Goal: Transaction & Acquisition: Purchase product/service

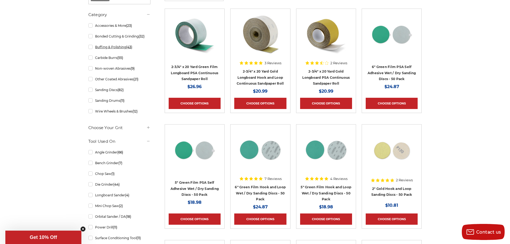
scroll to position [134, 0]
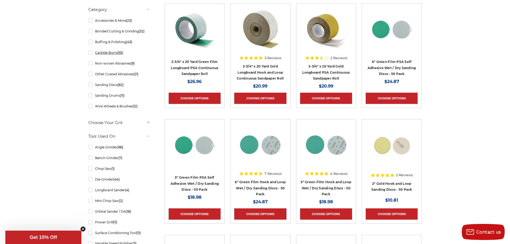
click at [115, 53] on link "Carbide Burrs (55)" at bounding box center [119, 52] width 62 height 9
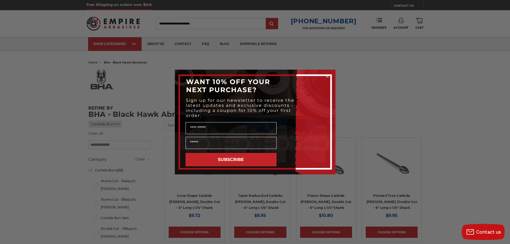
click at [358, 75] on div "Close dialog WANT 10% OFF YOUR NEXT PURCHASE? Sign up for our newsletter to rec…" at bounding box center [255, 122] width 510 height 244
click at [329, 75] on circle "Close dialog" at bounding box center [327, 76] width 5 height 5
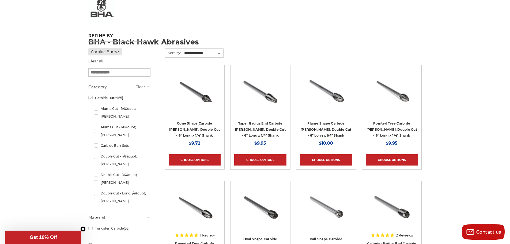
scroll to position [54, 0]
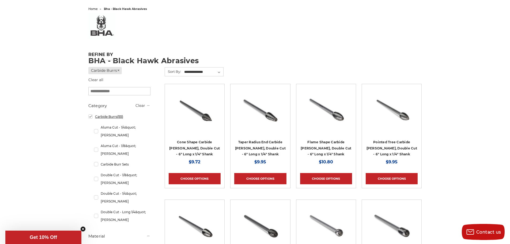
click at [90, 117] on link "Carbide Burrs (55)" at bounding box center [119, 116] width 62 height 9
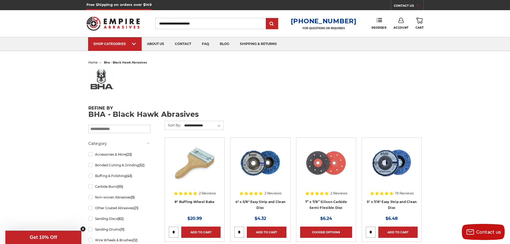
click at [179, 24] on input "Search" at bounding box center [210, 23] width 111 height 11
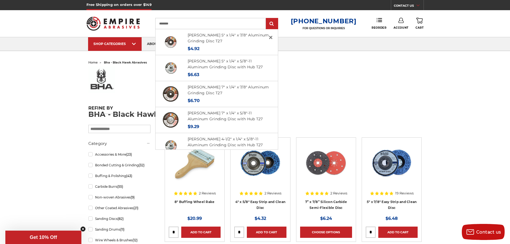
type input "********"
click at [122, 28] on img at bounding box center [113, 23] width 54 height 21
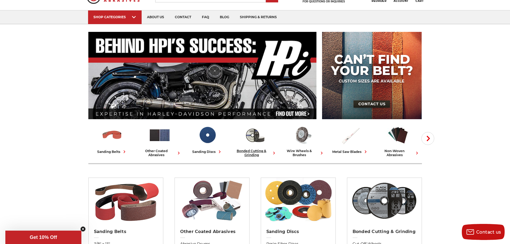
click at [257, 153] on div "bonded cutting & grinding" at bounding box center [254, 153] width 43 height 8
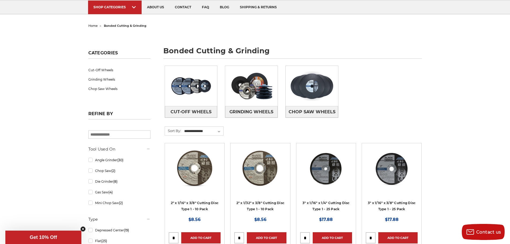
scroll to position [107, 0]
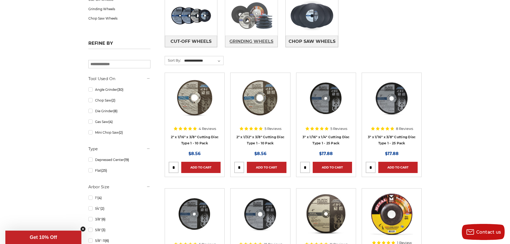
click at [250, 42] on span "Grinding Wheels" at bounding box center [251, 41] width 44 height 9
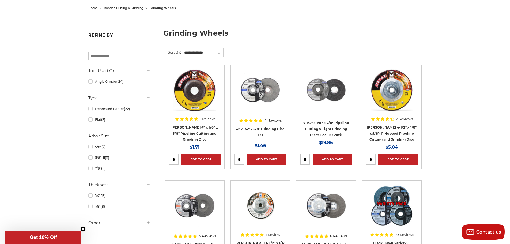
scroll to position [54, 0]
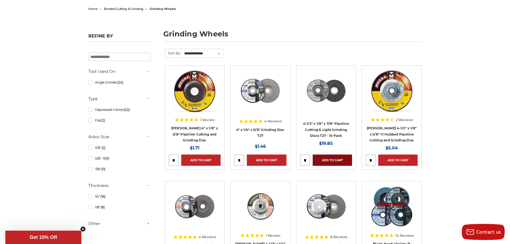
click at [325, 159] on link "Add to Cart" at bounding box center [332, 159] width 39 height 11
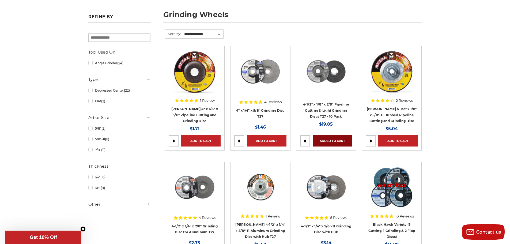
scroll to position [27, 0]
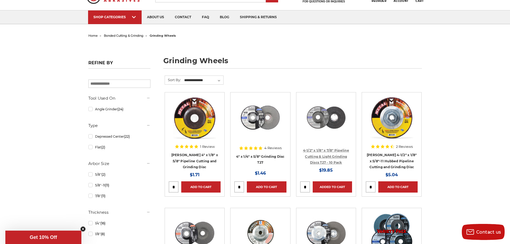
click at [335, 150] on link "4-1/2" x 1/8" x 7/8" Pipeline Cutting & Light Grinding Discs T27 - 10 Pack" at bounding box center [326, 156] width 46 height 16
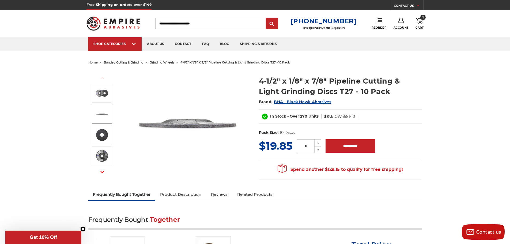
click at [103, 116] on img at bounding box center [101, 113] width 13 height 13
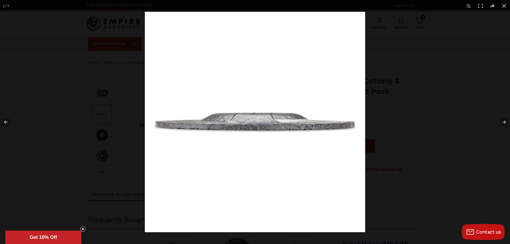
click at [46, 120] on div at bounding box center [255, 122] width 510 height 244
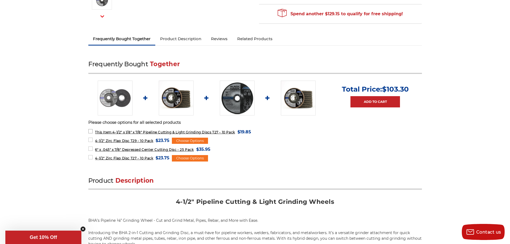
scroll to position [161, 0]
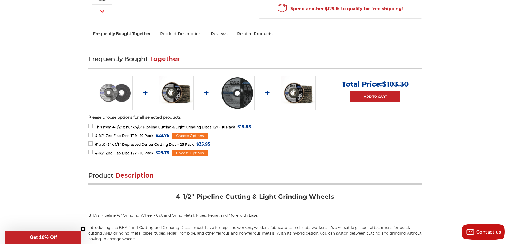
click at [120, 101] on img at bounding box center [115, 92] width 35 height 35
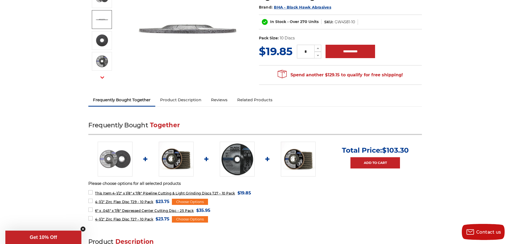
scroll to position [27, 0]
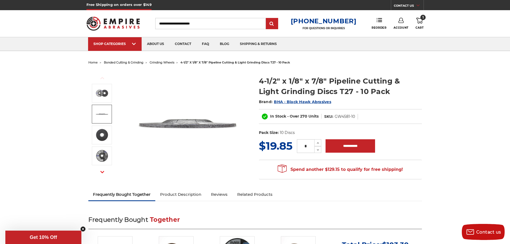
click at [162, 61] on span "grinding wheels" at bounding box center [162, 62] width 25 height 4
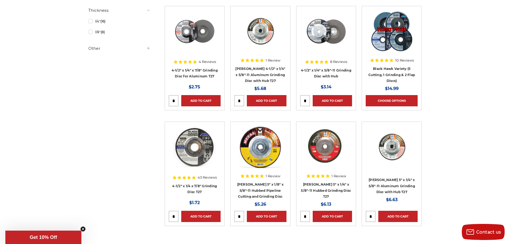
scroll to position [268, 0]
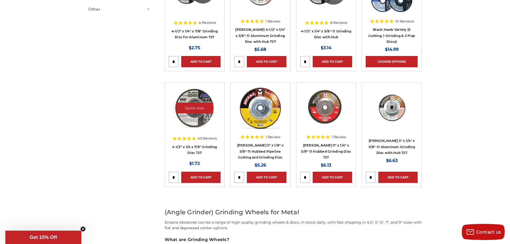
click at [201, 116] on img at bounding box center [194, 107] width 43 height 43
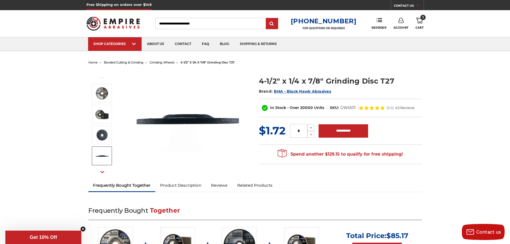
click at [303, 130] on input "*" at bounding box center [298, 131] width 17 height 14
type input "**"
click at [244, 162] on div "Previous Next" at bounding box center [169, 119] width 163 height 98
click at [350, 134] on input "**********" at bounding box center [343, 130] width 50 height 13
type input "**********"
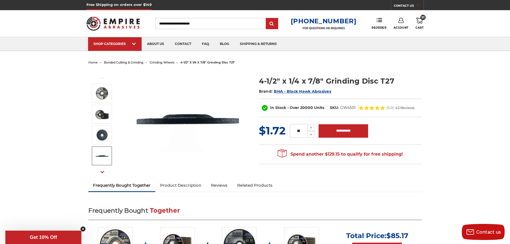
click at [417, 24] on link "51 Cart" at bounding box center [419, 24] width 8 height 12
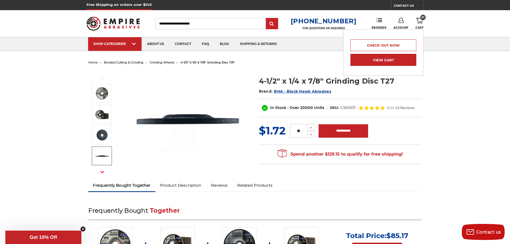
click at [383, 64] on link "View Cart" at bounding box center [383, 60] width 66 height 12
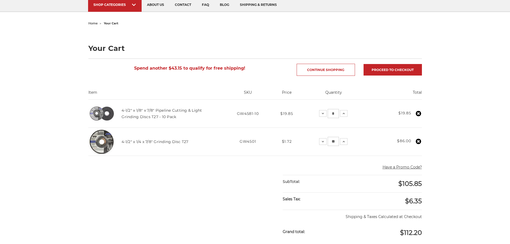
scroll to position [54, 0]
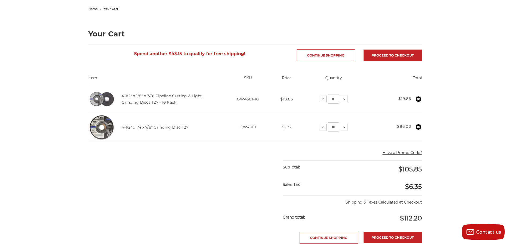
click at [417, 99] on use at bounding box center [418, 98] width 5 height 5
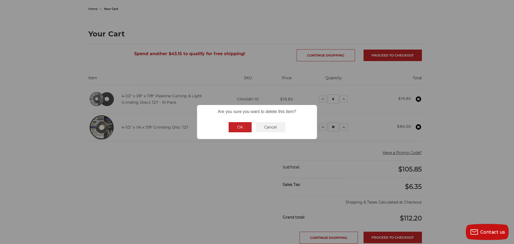
click at [241, 131] on button "OK" at bounding box center [240, 127] width 23 height 10
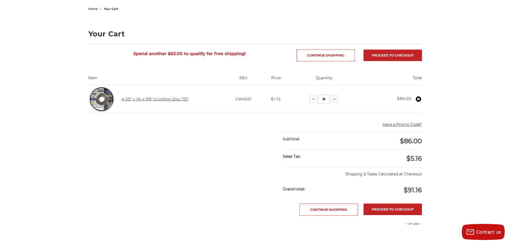
click at [154, 99] on link "4-1/2" x 1/4 x 7/8" Grinding Disc T27" at bounding box center [154, 99] width 67 height 5
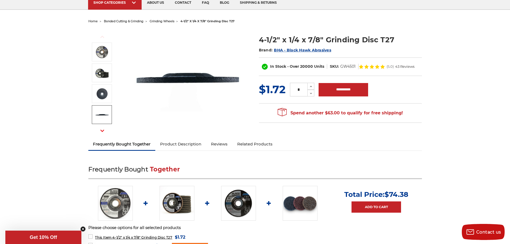
scroll to position [27, 0]
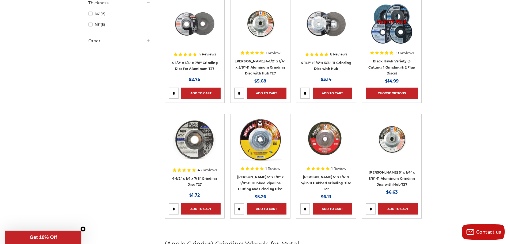
scroll to position [159, 0]
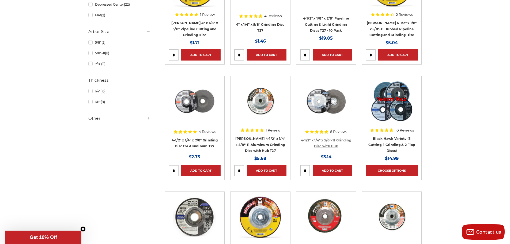
click at [336, 146] on link "4-1/2" x 1/4" x 5/8"-11 Grinding Disc with Hub" at bounding box center [326, 143] width 50 height 10
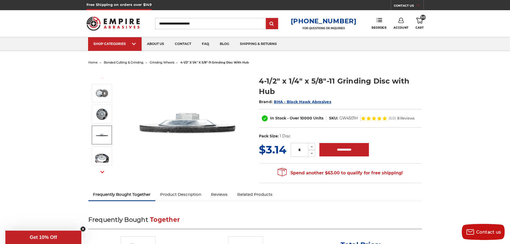
click at [102, 138] on img at bounding box center [101, 134] width 13 height 13
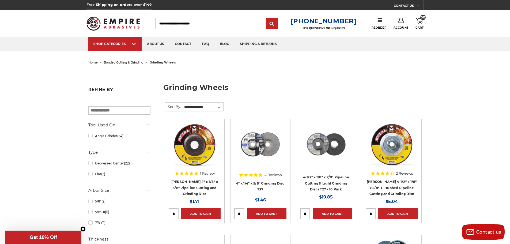
click at [421, 25] on link "50 Cart" at bounding box center [419, 24] width 8 height 12
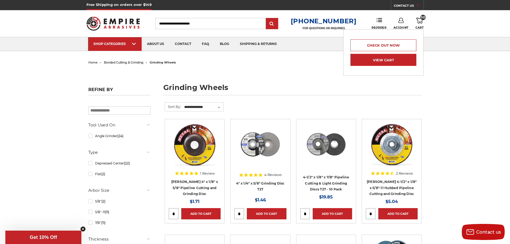
click at [392, 60] on link "View Cart" at bounding box center [383, 60] width 66 height 12
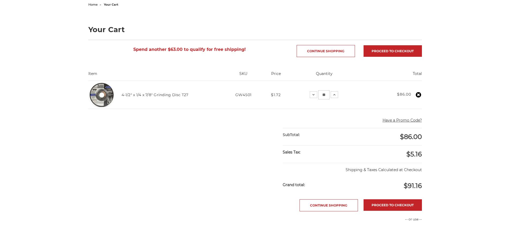
scroll to position [80, 0]
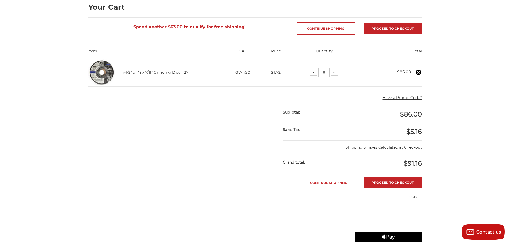
click at [147, 73] on link "4-1/2" x 1/4 x 7/8" Grinding Disc T27" at bounding box center [154, 72] width 67 height 5
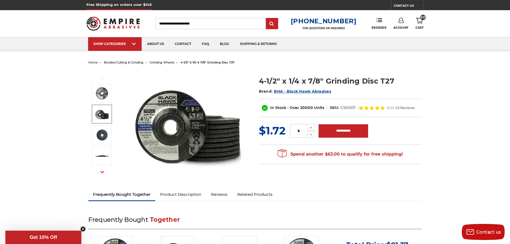
click at [421, 24] on link "50 Cart" at bounding box center [419, 24] width 8 height 12
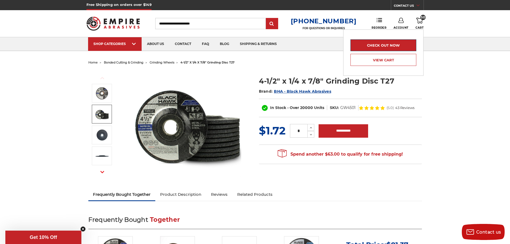
click at [405, 46] on link "Check out now" at bounding box center [383, 45] width 66 height 12
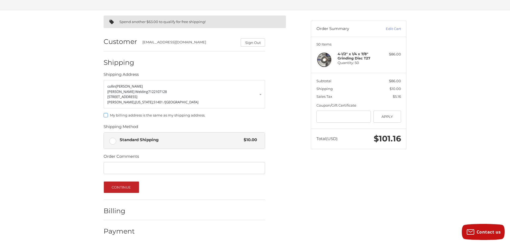
scroll to position [33, 0]
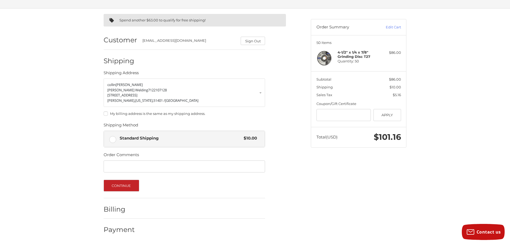
click at [351, 57] on strong "4-1/2" x 1/4 x 7/8" Grinding Disc T27" at bounding box center [353, 54] width 33 height 9
click at [391, 26] on link "Edit Cart" at bounding box center [387, 27] width 27 height 5
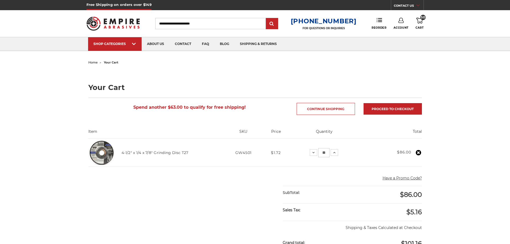
click at [326, 153] on input "**" at bounding box center [323, 152] width 11 height 9
type input "*"
type input "**"
click at [229, 199] on main "home your cart Your Cart Spend another $63.00 to qualify for free shipping! Con…" at bounding box center [254, 222] width 339 height 327
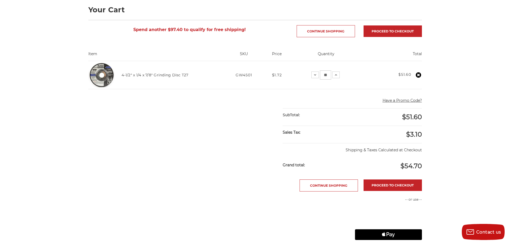
scroll to position [80, 0]
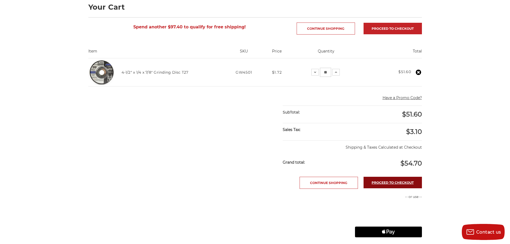
click at [389, 180] on link "Proceed to checkout" at bounding box center [392, 183] width 58 height 12
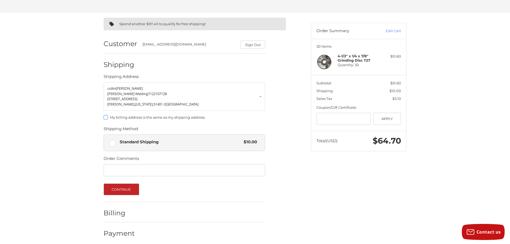
scroll to position [33, 0]
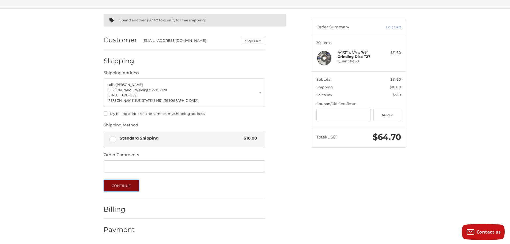
click at [116, 187] on button "Continue" at bounding box center [122, 186] width 36 height 12
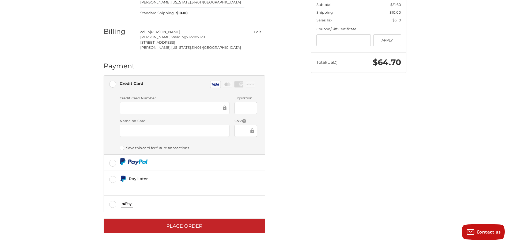
scroll to position [109, 0]
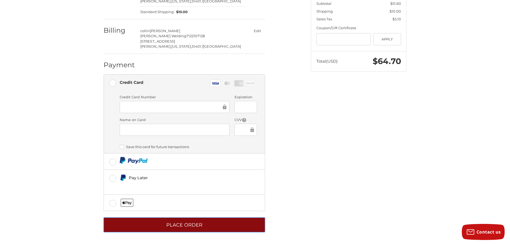
click at [171, 225] on button "Place Order" at bounding box center [184, 224] width 161 height 15
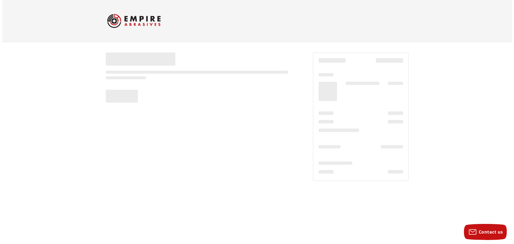
scroll to position [0, 0]
